Goal: Task Accomplishment & Management: Use online tool/utility

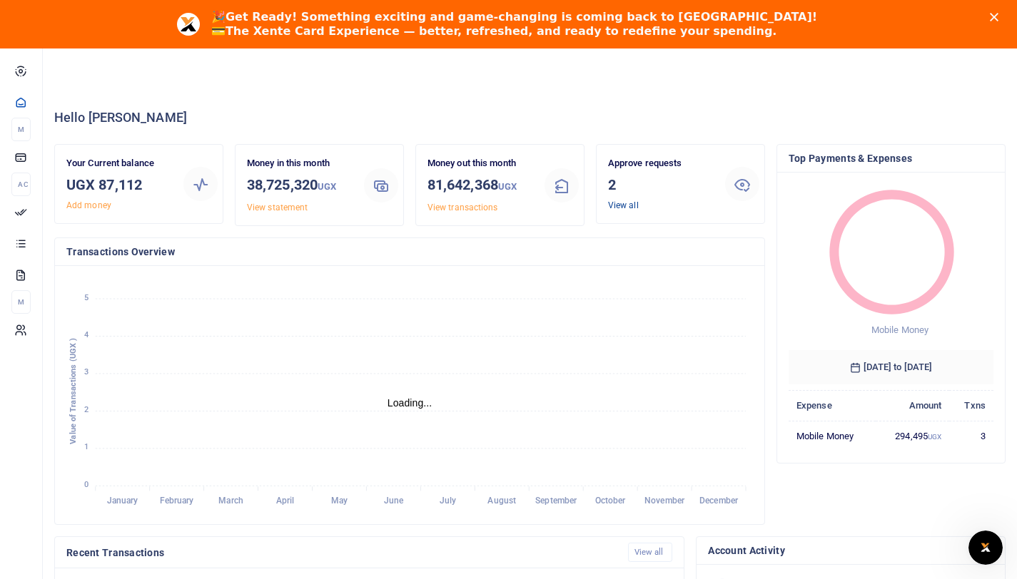
click at [623, 202] on link "View all" at bounding box center [623, 205] width 31 height 10
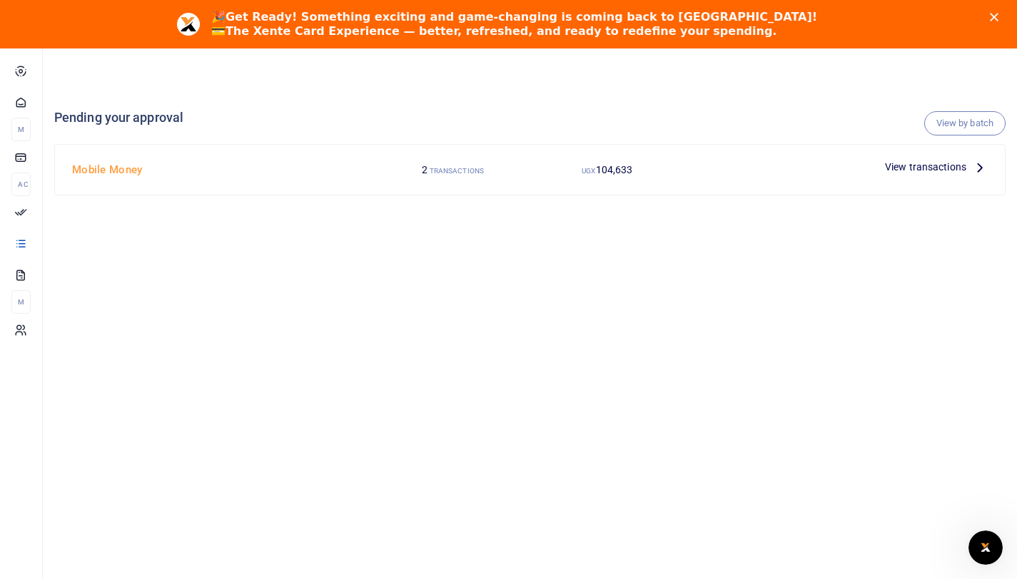
click at [586, 186] on div "Mobile Money 2 TRANSACTIONS UGX 104,633 View transactions" at bounding box center [529, 170] width 949 height 50
click at [613, 164] on span "104,633" at bounding box center [614, 169] width 37 height 11
click at [932, 164] on span "View transactions" at bounding box center [925, 167] width 81 height 16
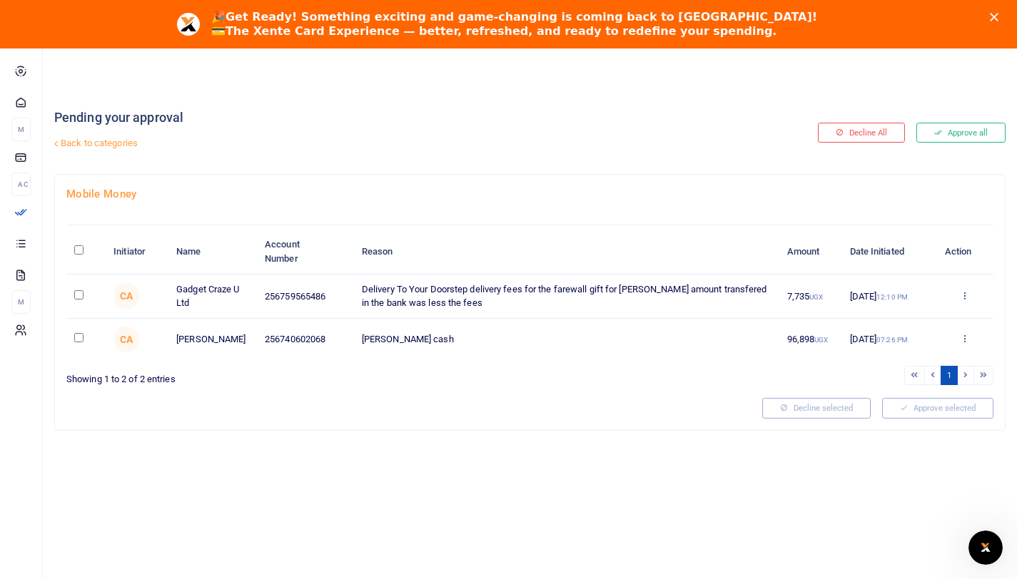
click at [968, 297] on icon at bounding box center [963, 295] width 9 height 10
click at [925, 319] on link "Approve" at bounding box center [912, 320] width 113 height 20
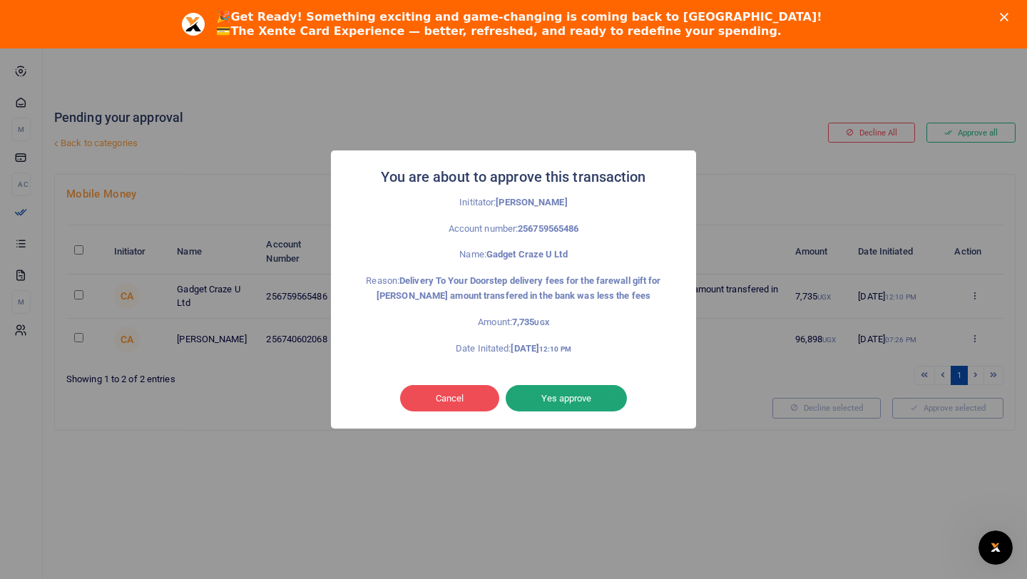
click at [543, 392] on button "Yes approve" at bounding box center [566, 398] width 121 height 27
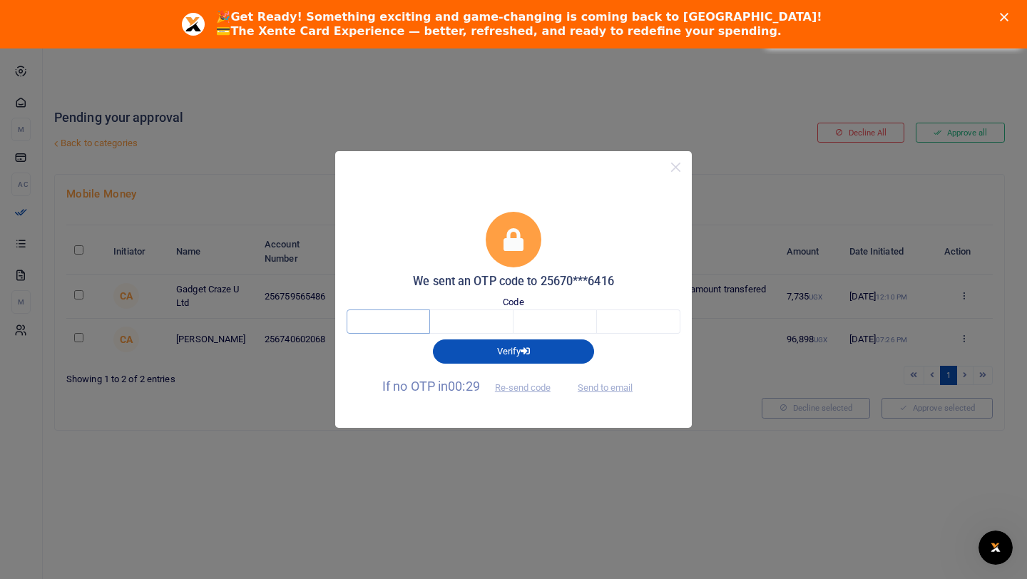
click at [419, 320] on input "text" at bounding box center [388, 322] width 83 height 24
type input "2"
type input "1"
type input "9"
type input "2"
